Goal: Information Seeking & Learning: Learn about a topic

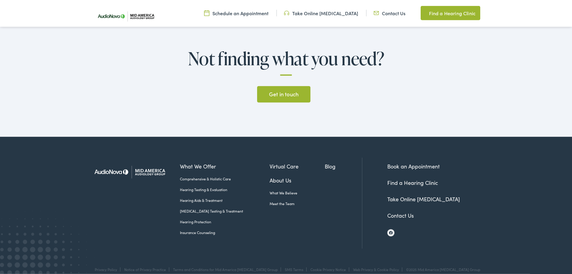
scroll to position [1831, 0]
click at [398, 211] on link "Contact Us" at bounding box center [401, 214] width 27 height 7
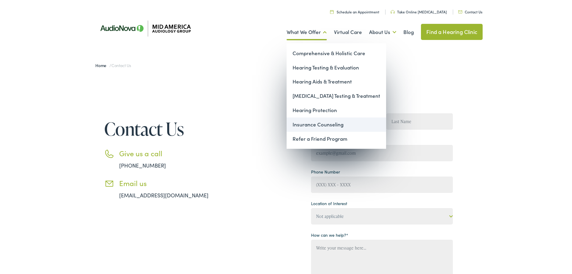
click at [346, 127] on link "Insurance Counseling" at bounding box center [337, 124] width 100 height 14
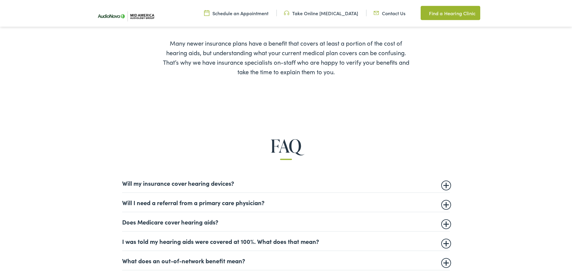
scroll to position [395, 0]
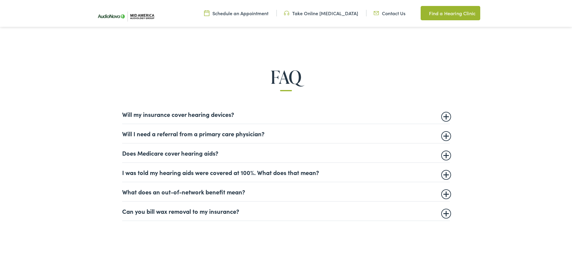
click at [342, 119] on details "Will my insurance cover hearing devices? More and more private insurance compan…" at bounding box center [286, 114] width 328 height 19
click at [450, 138] on details "Will I need a referral from a primary care physician? This is dependent on your…" at bounding box center [286, 133] width 328 height 19
click at [448, 137] on summary "Will I need a referral from a primary care physician?" at bounding box center [286, 133] width 328 height 7
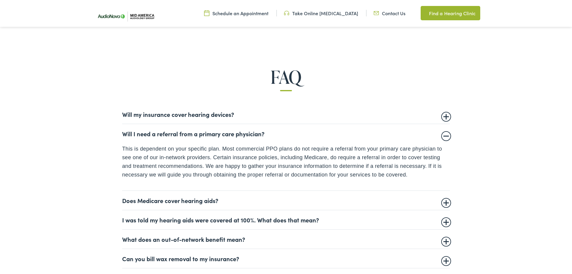
click at [445, 135] on summary "Will I need a referral from a primary care physician?" at bounding box center [286, 133] width 328 height 7
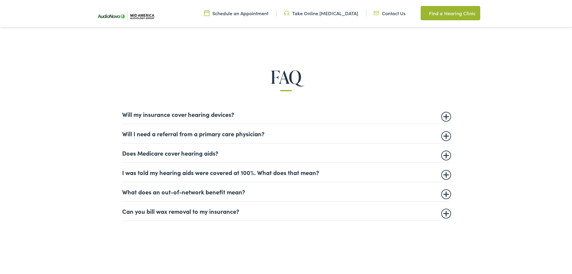
click at [447, 157] on summary "Does Medicare cover hearing aids?" at bounding box center [286, 152] width 328 height 7
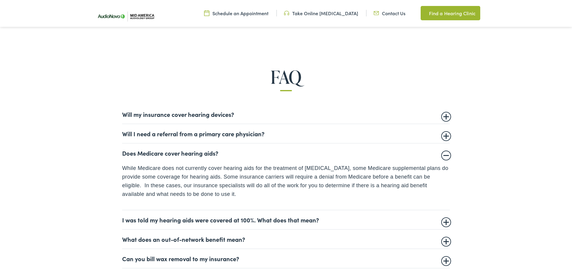
click at [447, 156] on summary "Does Medicare cover hearing aids?" at bounding box center [286, 152] width 328 height 7
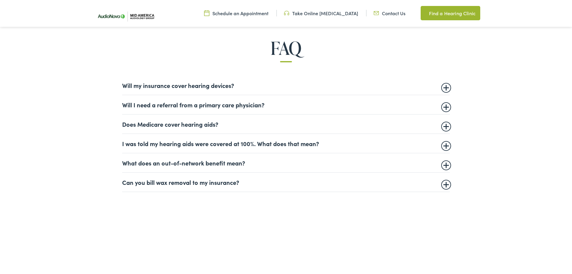
scroll to position [426, 0]
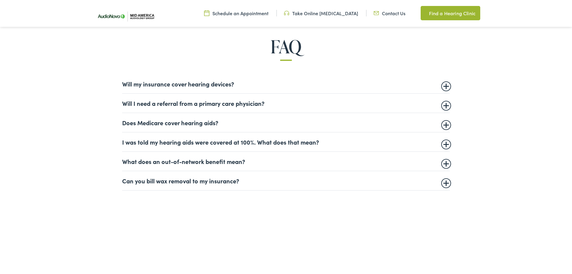
click at [445, 184] on summary "Can you bill wax removal to my insurance?" at bounding box center [286, 180] width 328 height 7
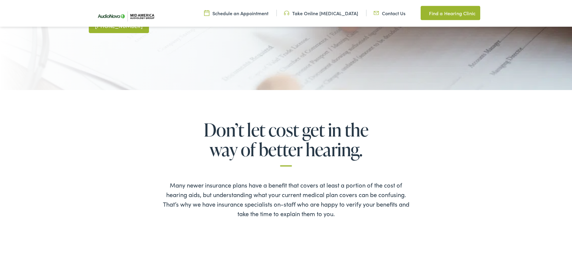
scroll to position [150, 0]
